Goal: Check status: Check status

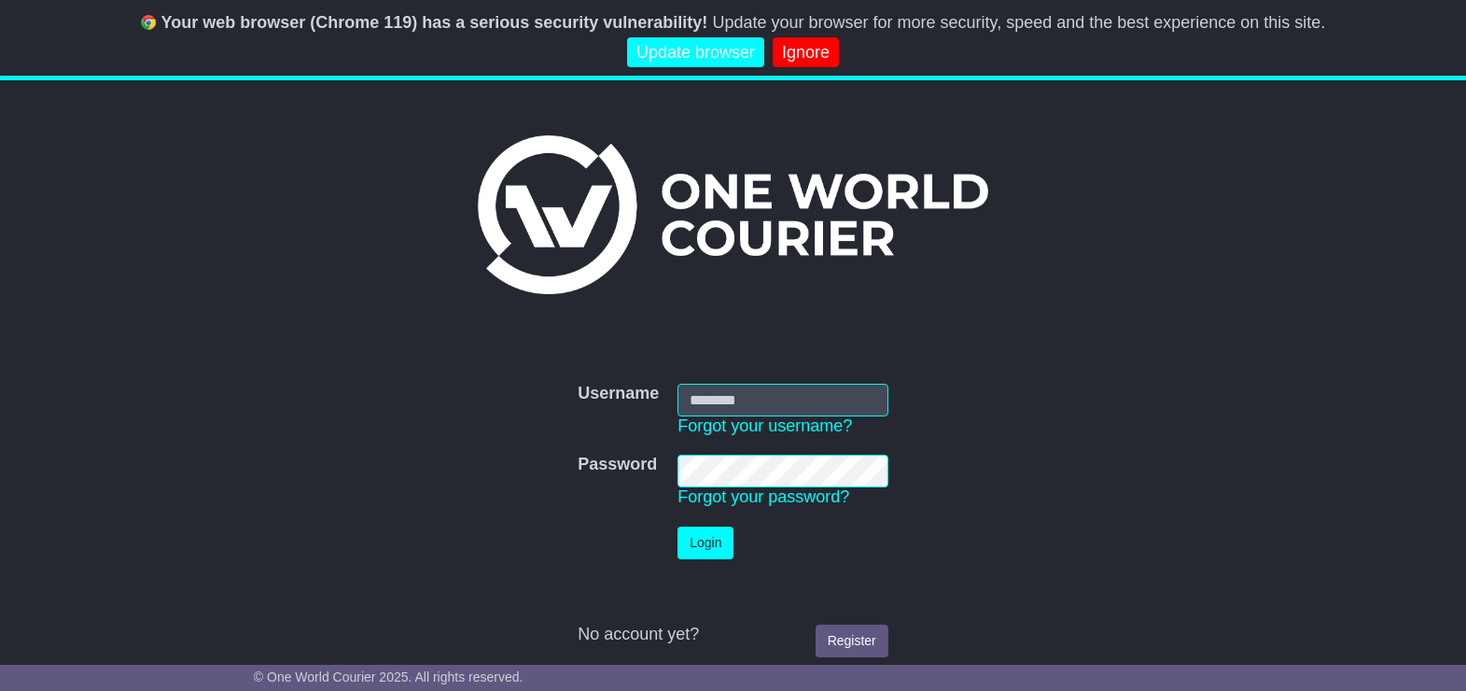
type input "*******"
click at [792, 57] on link "Ignore" at bounding box center [806, 52] width 66 height 31
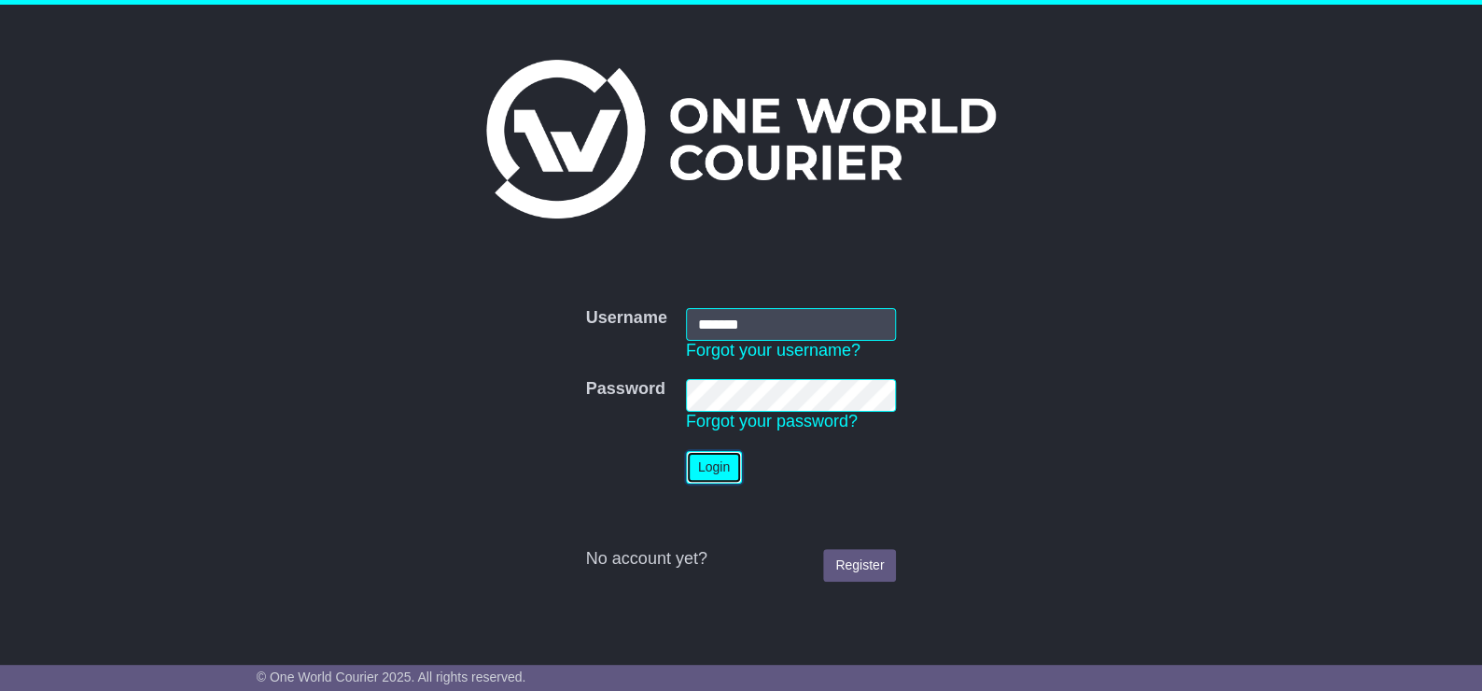
click at [714, 455] on button "Login" at bounding box center [714, 467] width 56 height 33
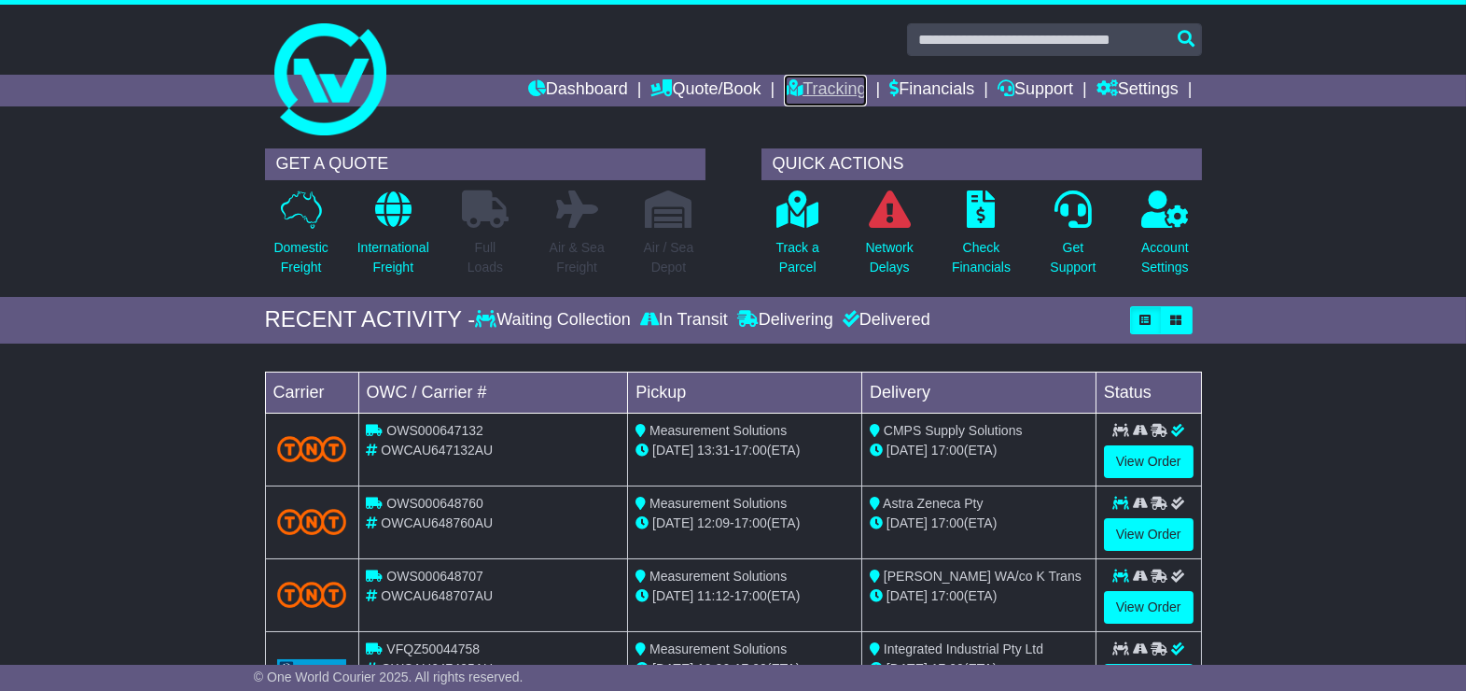
click at [812, 85] on link "Tracking" at bounding box center [825, 91] width 82 height 32
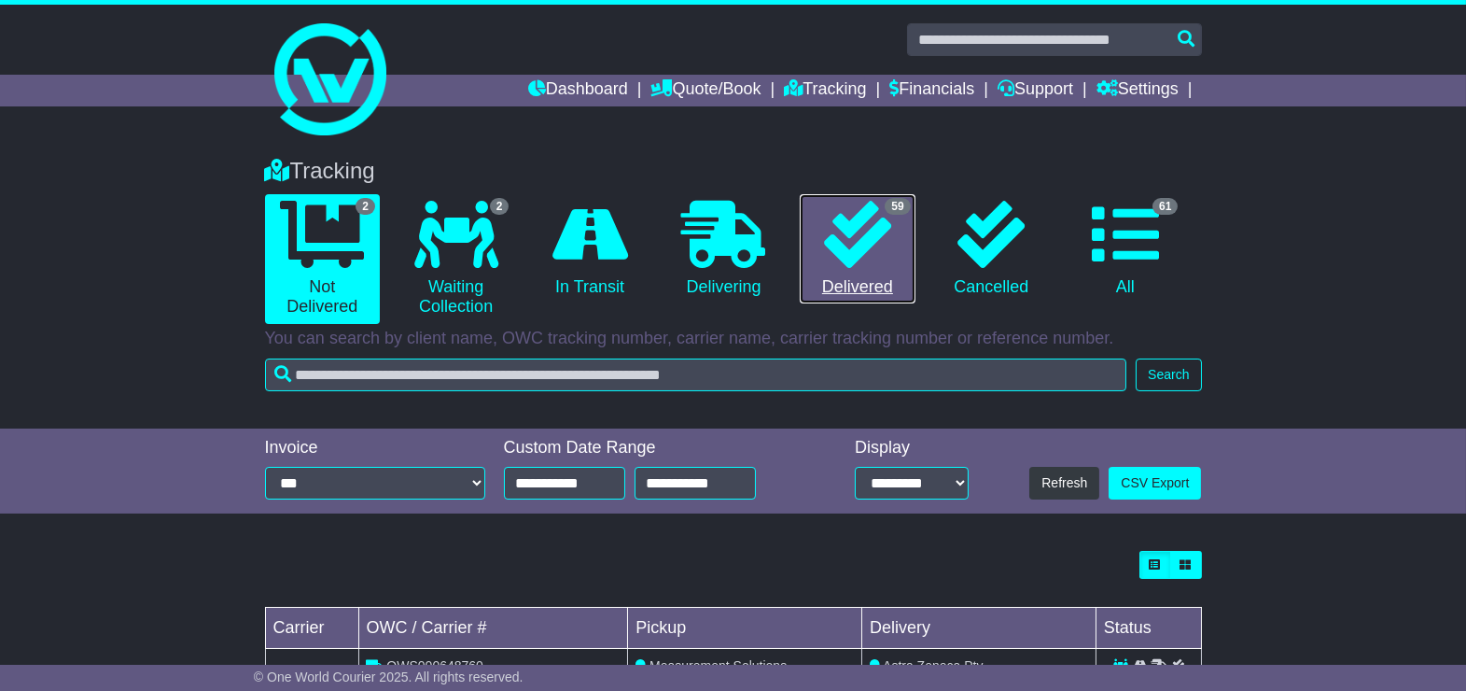
click at [861, 273] on link "59 Delivered" at bounding box center [857, 249] width 115 height 110
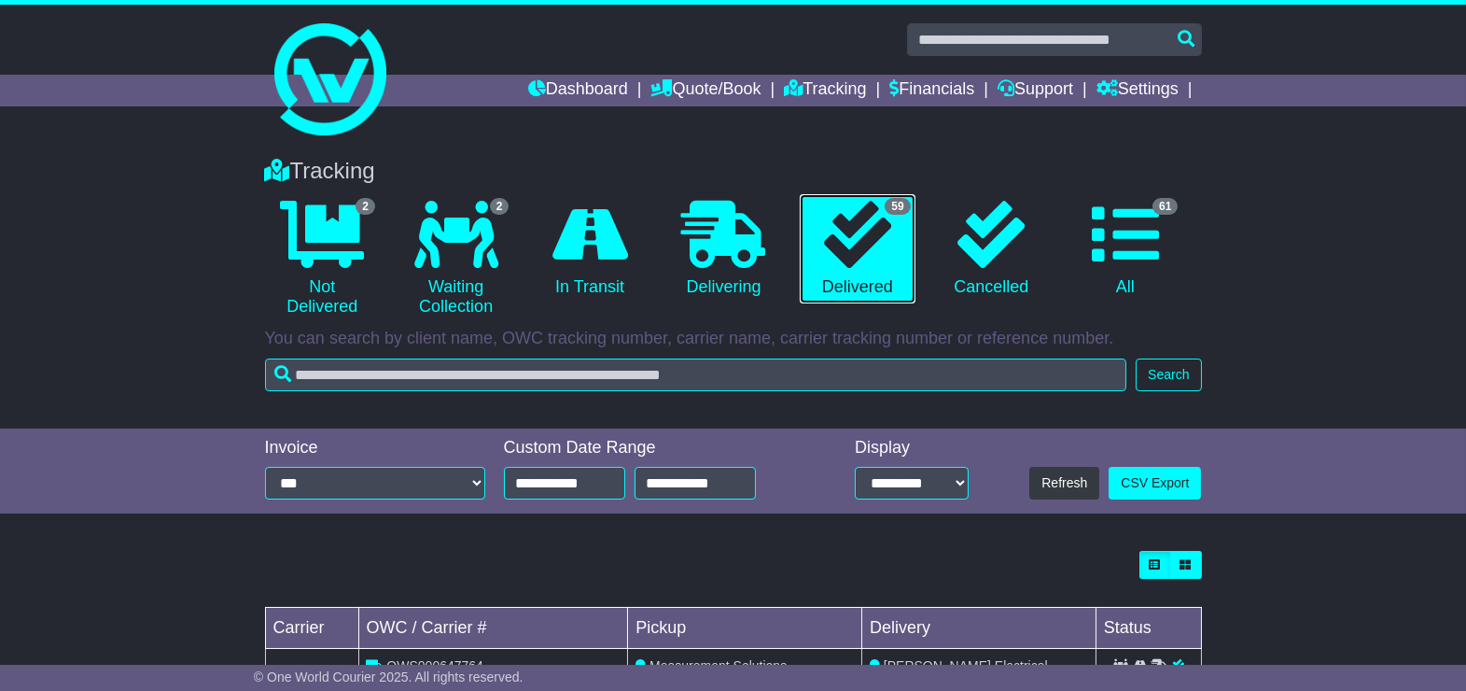
scroll to position [373, 0]
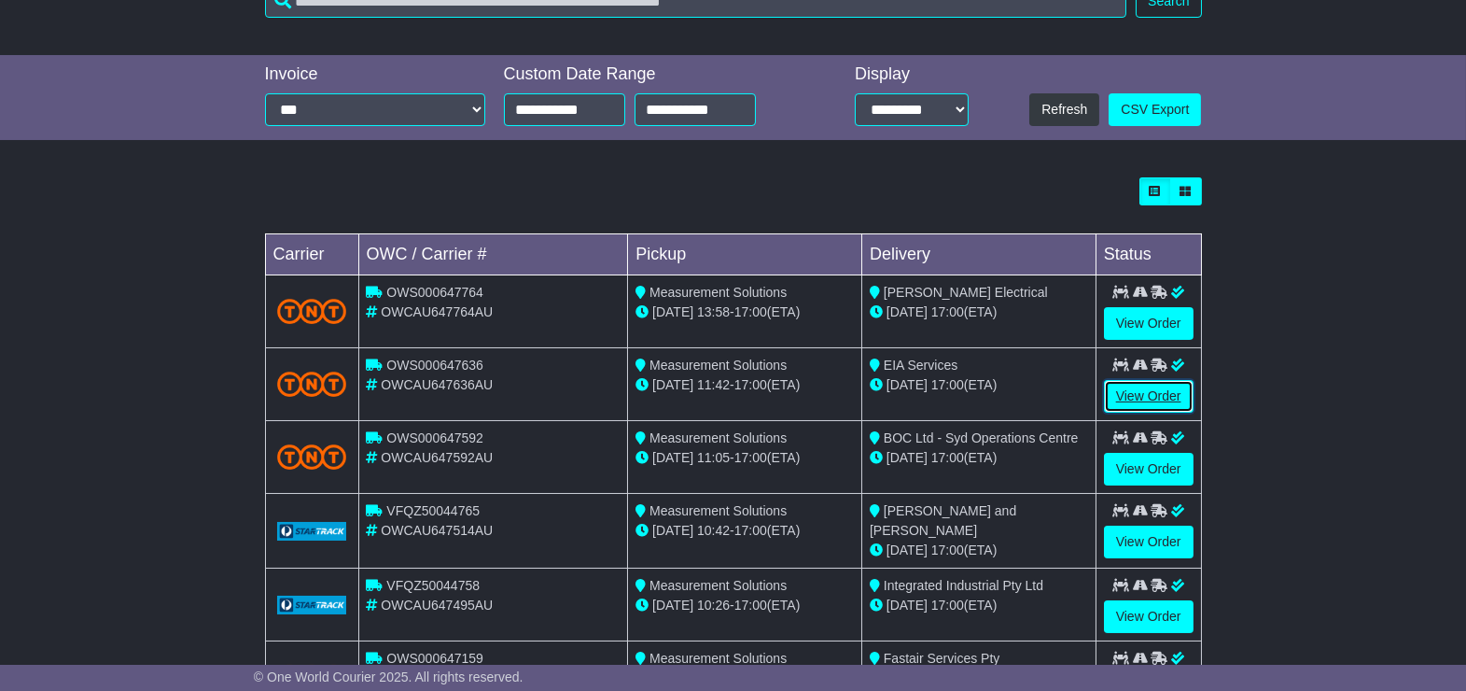
click at [1146, 389] on link "View Order" at bounding box center [1149, 396] width 90 height 33
